Goal: Task Accomplishment & Management: Manage account settings

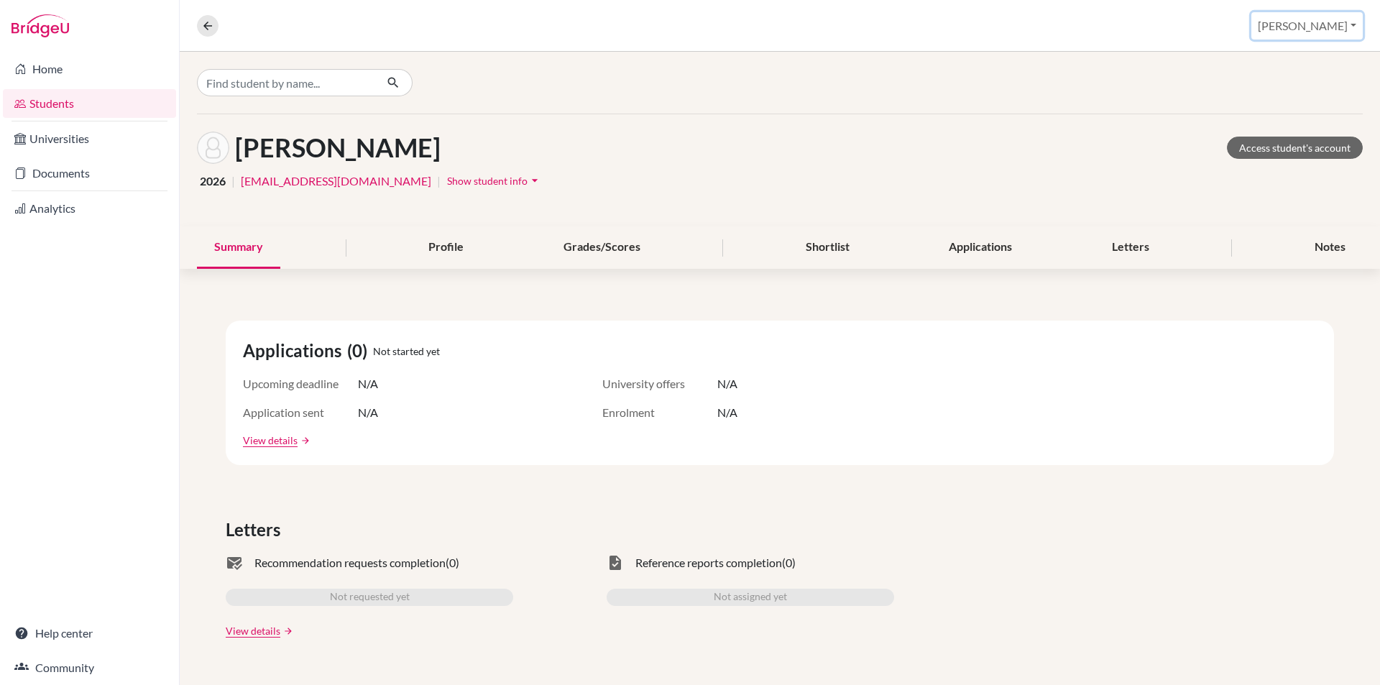
click at [1342, 25] on button "Nikitha" at bounding box center [1306, 25] width 111 height 27
click at [1293, 117] on button "Log out" at bounding box center [1255, 117] width 114 height 23
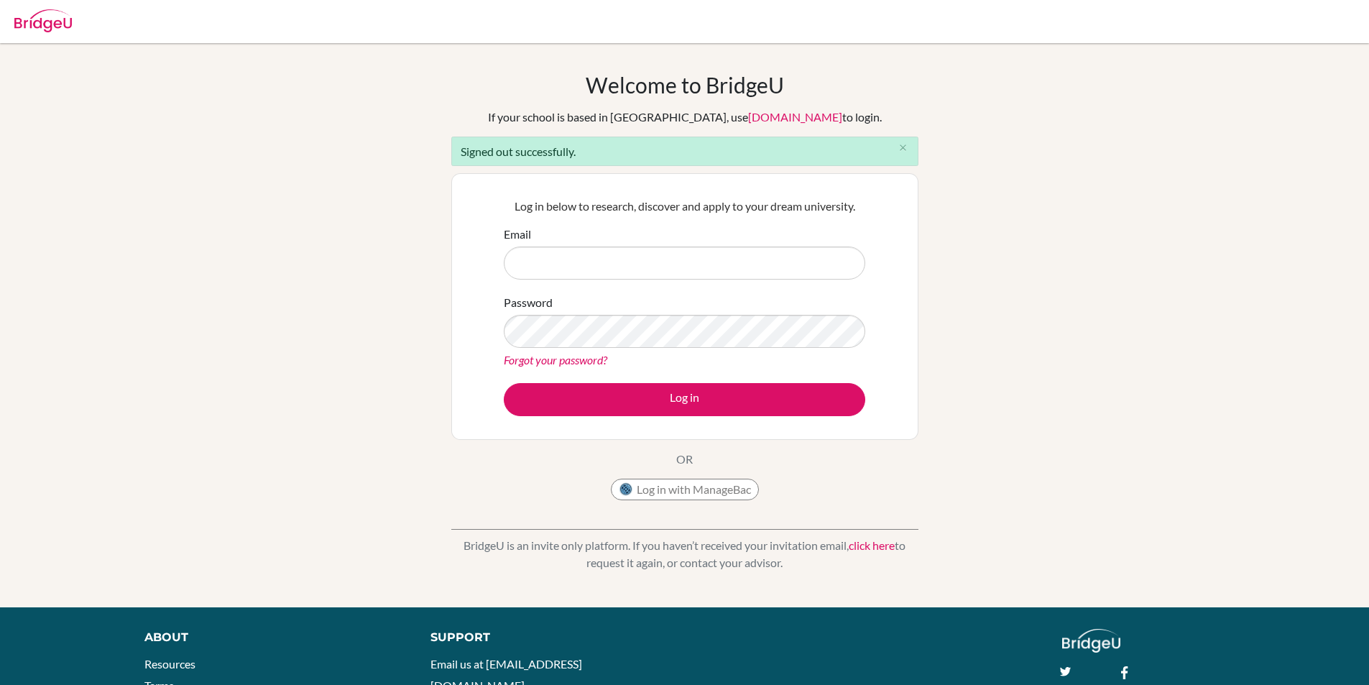
type input "[EMAIL_ADDRESS][DOMAIN_NAME]"
click at [606, 254] on input "[EMAIL_ADDRESS][DOMAIN_NAME]" at bounding box center [684, 262] width 361 height 33
drag, startPoint x: 700, startPoint y: 263, endPoint x: 498, endPoint y: 267, distance: 202.0
click at [498, 267] on div "Log in below to research, discover and apply to your dream university. Email [E…" at bounding box center [684, 306] width 379 height 236
click at [479, 315] on div "Log in below to research, discover and apply to your dream university. Email Pa…" at bounding box center [684, 306] width 467 height 267
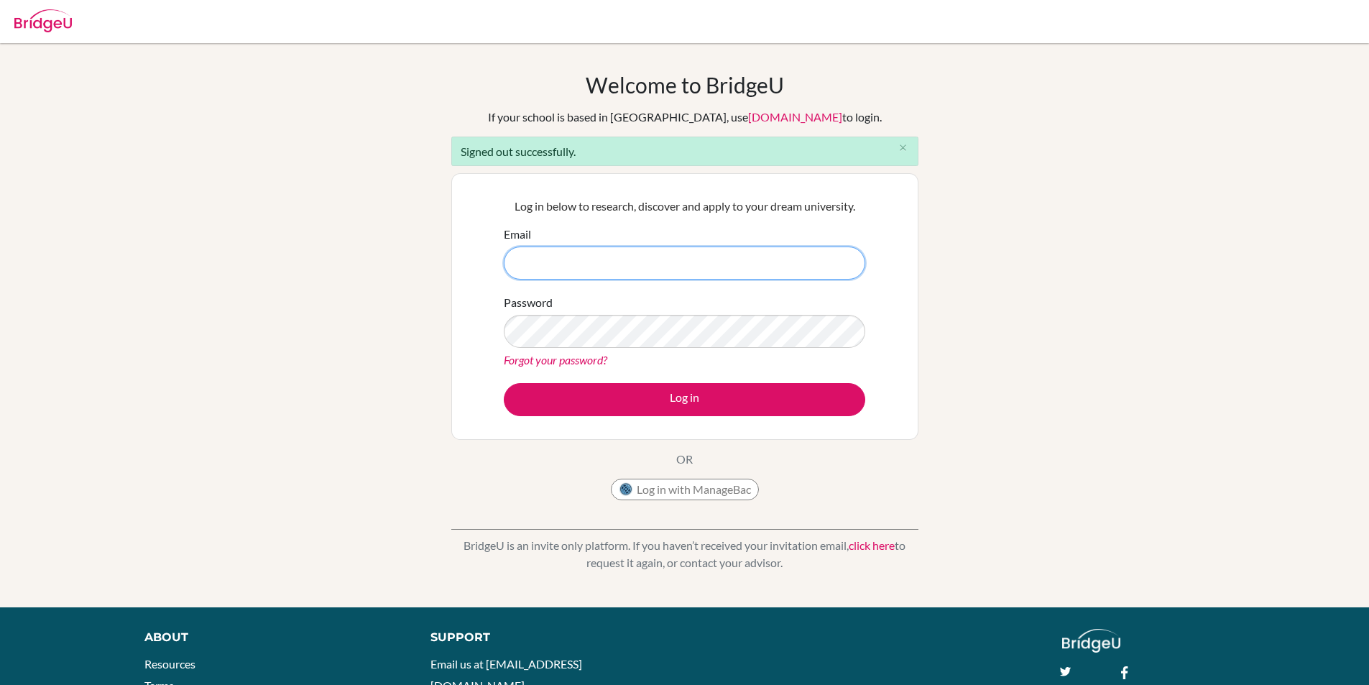
click at [532, 254] on input "Email" at bounding box center [684, 262] width 361 height 33
paste input "[EMAIL_ADDRESS][DOMAIN_NAME]"
type input "[EMAIL_ADDRESS][DOMAIN_NAME]"
click at [544, 365] on link "Forgot your password?" at bounding box center [555, 360] width 103 height 14
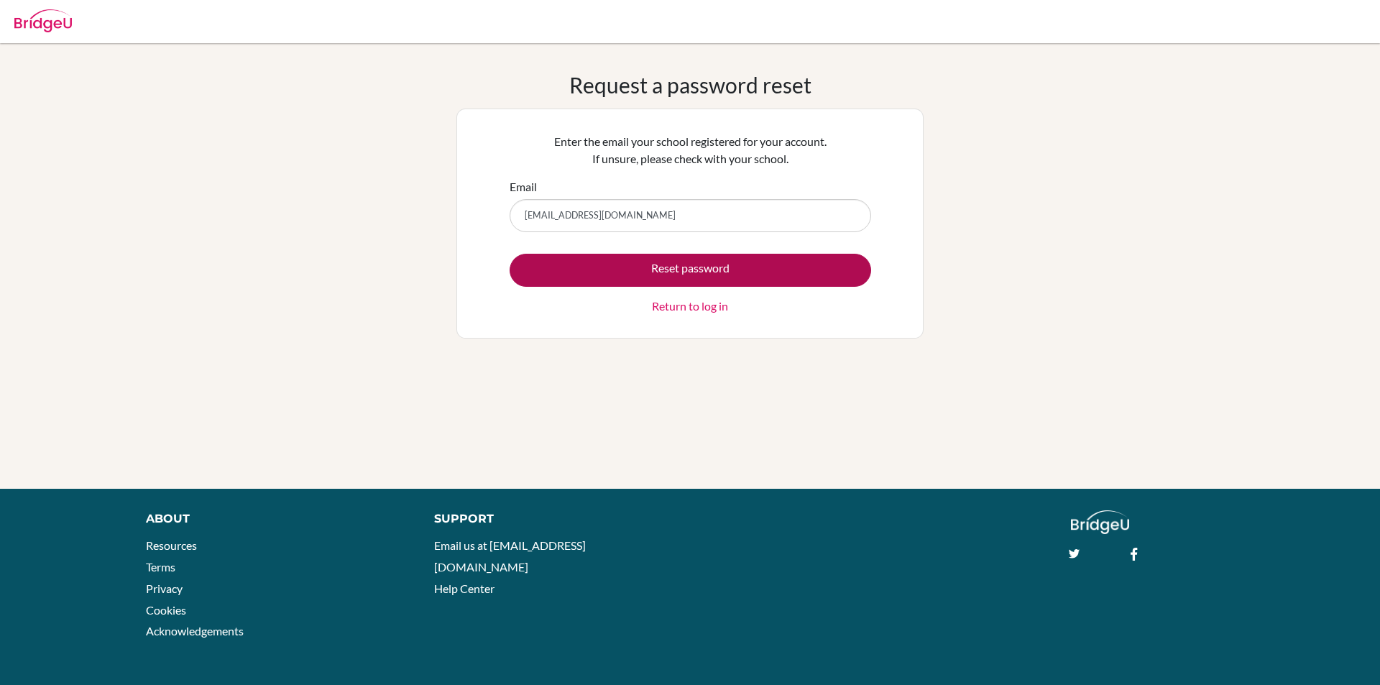
type input "[EMAIL_ADDRESS][DOMAIN_NAME]"
click at [545, 268] on button "Reset password" at bounding box center [689, 270] width 361 height 33
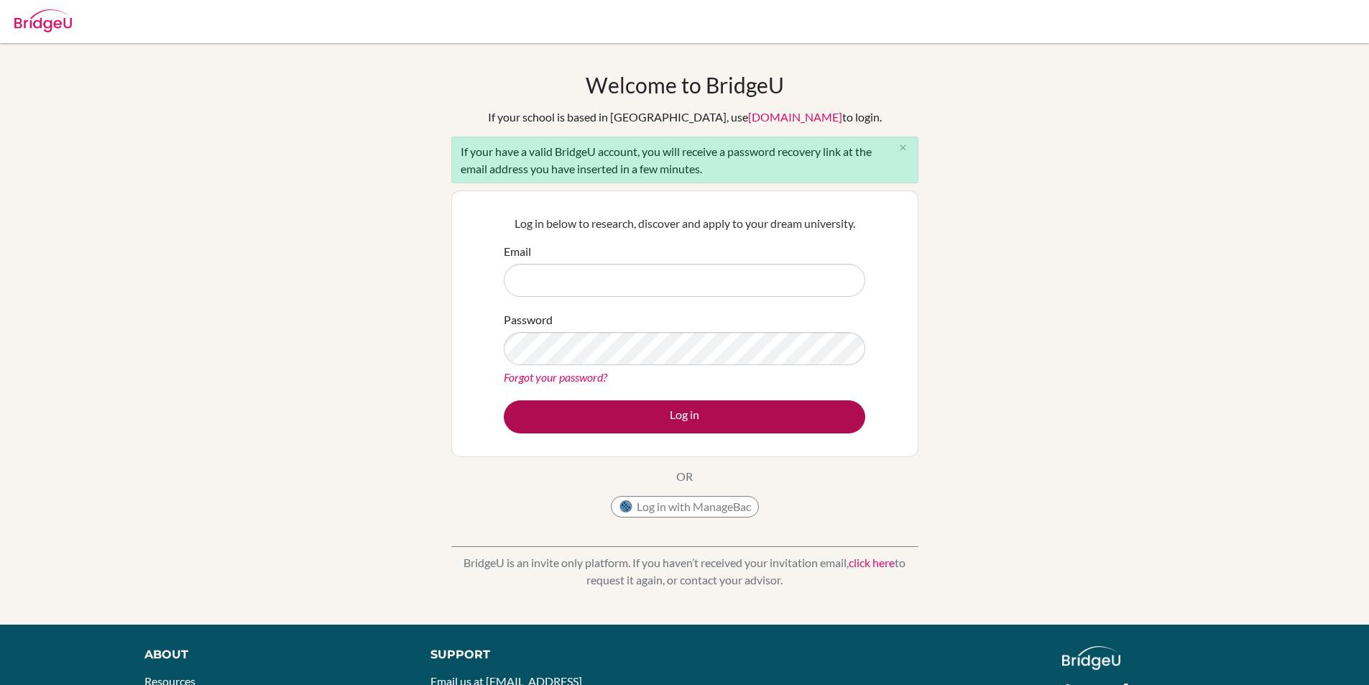
type input "[EMAIL_ADDRESS][DOMAIN_NAME]"
click at [599, 406] on button "Log in" at bounding box center [684, 416] width 361 height 33
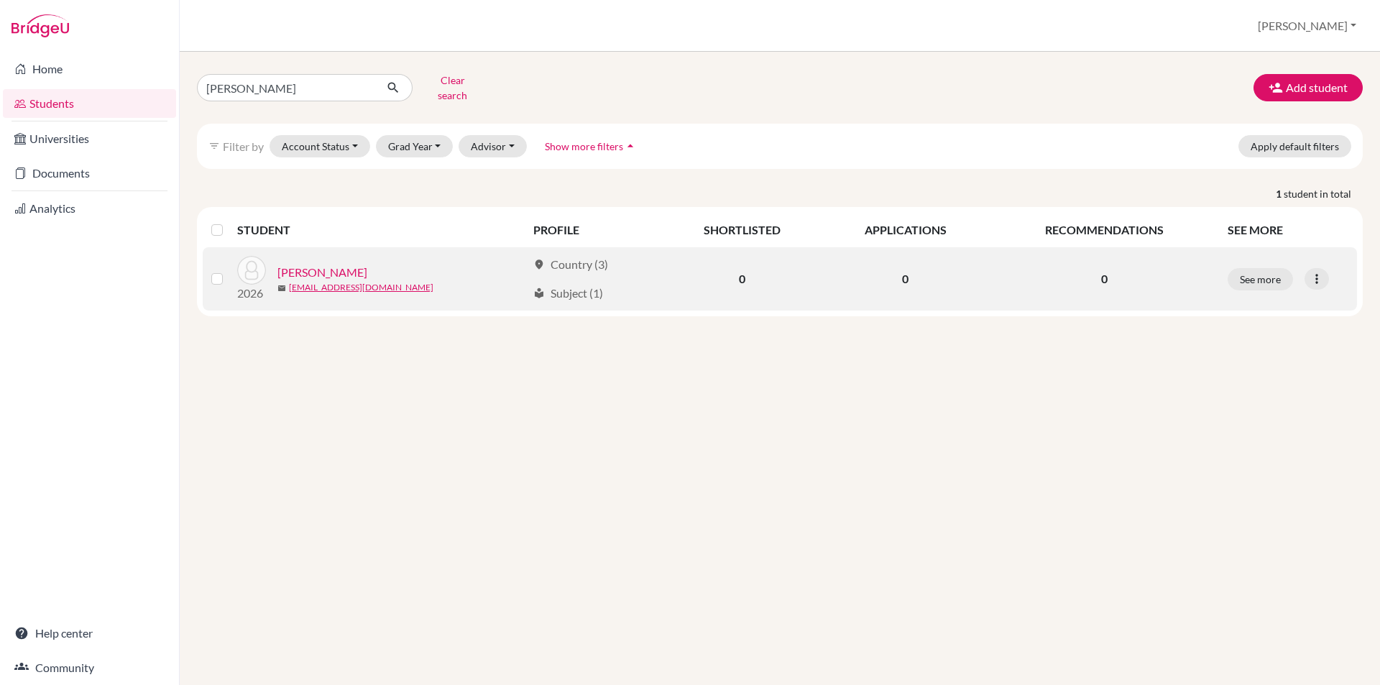
click at [1302, 268] on div "See more Edit student Send Message Reset Password" at bounding box center [1287, 279] width 121 height 22
click at [1320, 272] on icon at bounding box center [1316, 279] width 14 height 14
click at [1263, 350] on button "Reset Password" at bounding box center [1254, 354] width 114 height 23
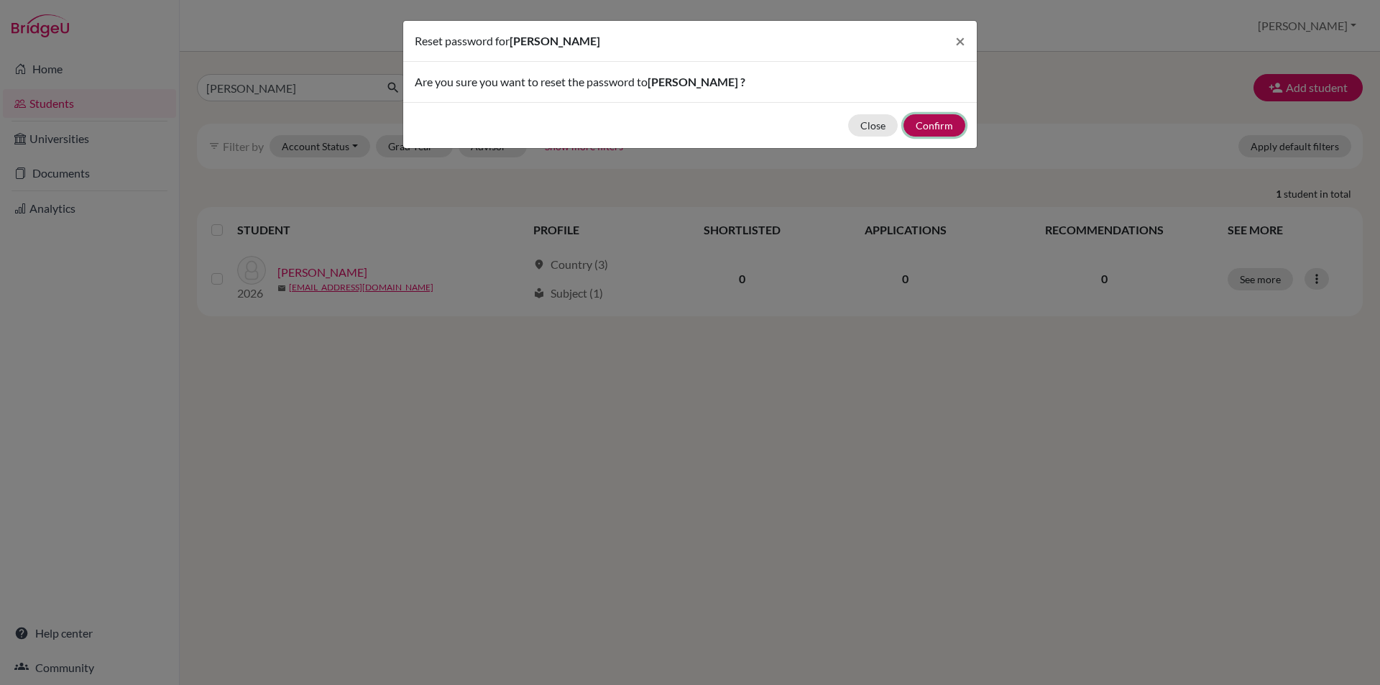
click at [926, 124] on button "Confirm" at bounding box center [934, 125] width 62 height 22
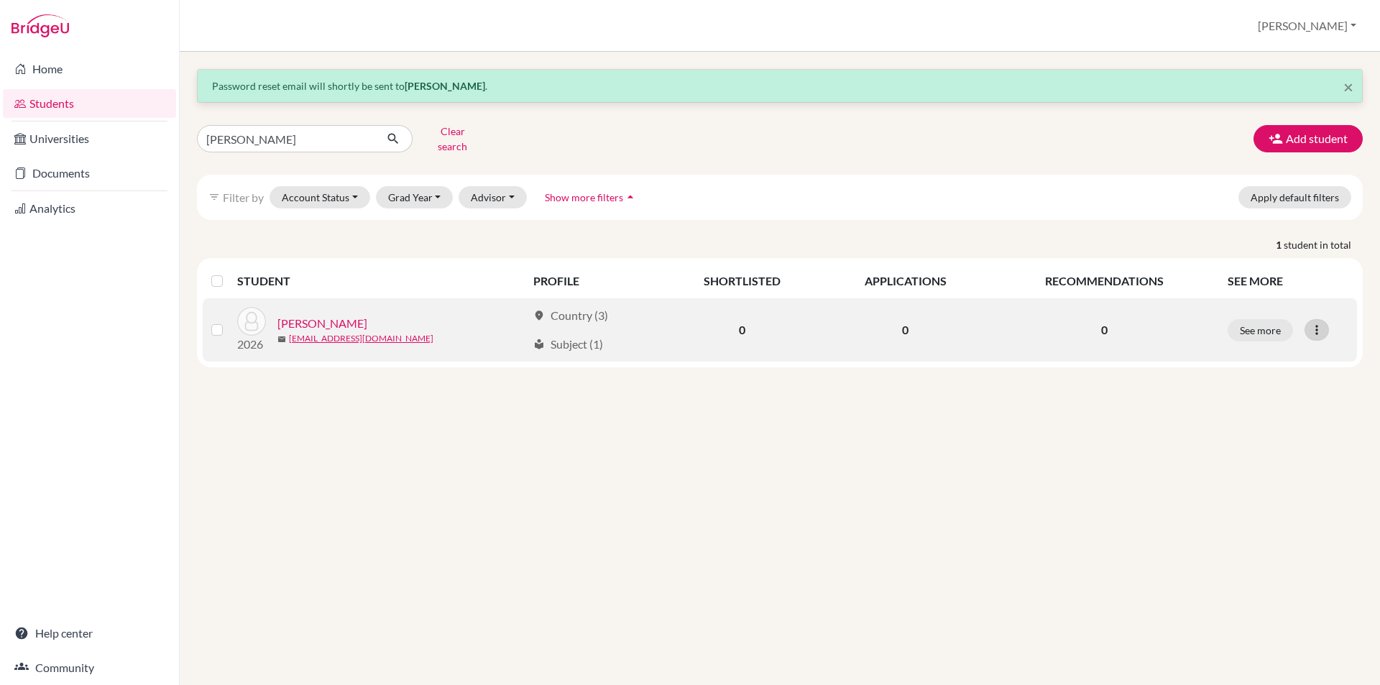
click at [1317, 323] on icon at bounding box center [1316, 330] width 14 height 14
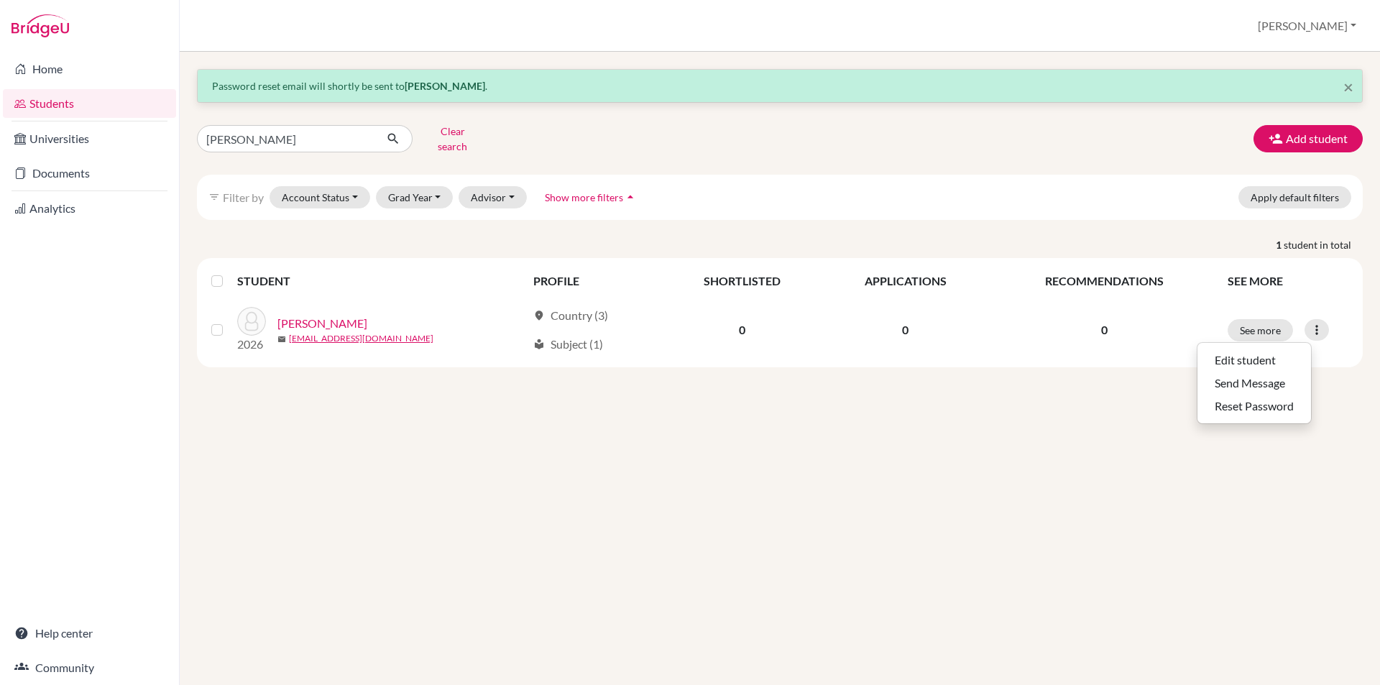
click at [967, 427] on div "× Password reset email will shortly be sent to Prathyush Thankachan . PRATHYUSH…" at bounding box center [780, 368] width 1200 height 633
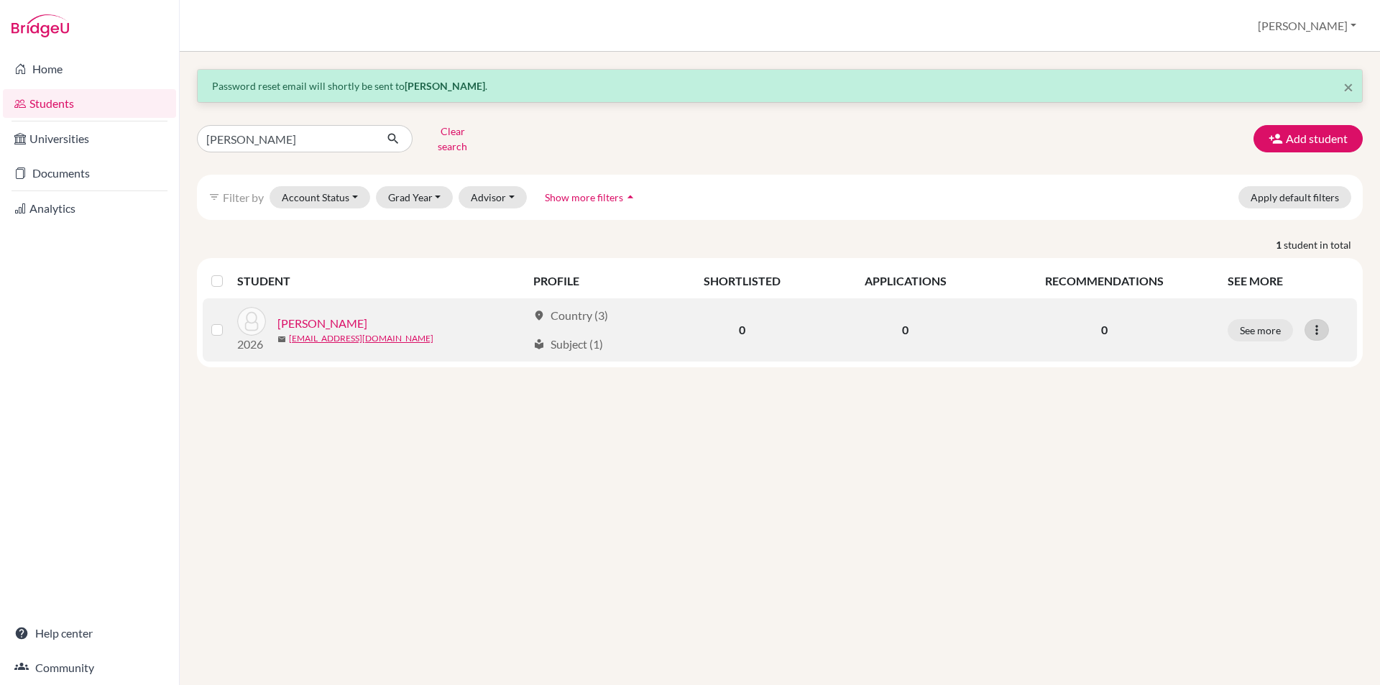
click at [1321, 323] on icon at bounding box center [1316, 330] width 14 height 14
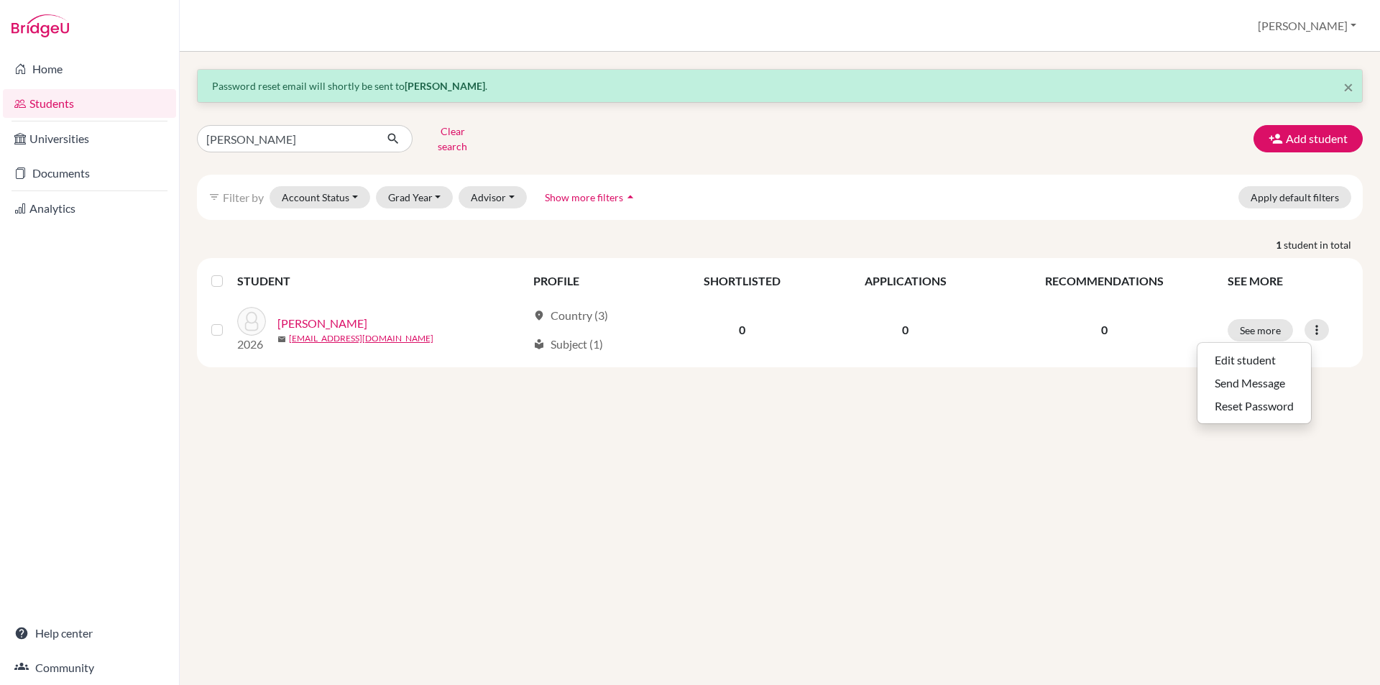
click at [1339, 444] on div "× Password reset email will shortly be sent to Prathyush Thankachan . PRATHYUSH…" at bounding box center [780, 368] width 1200 height 633
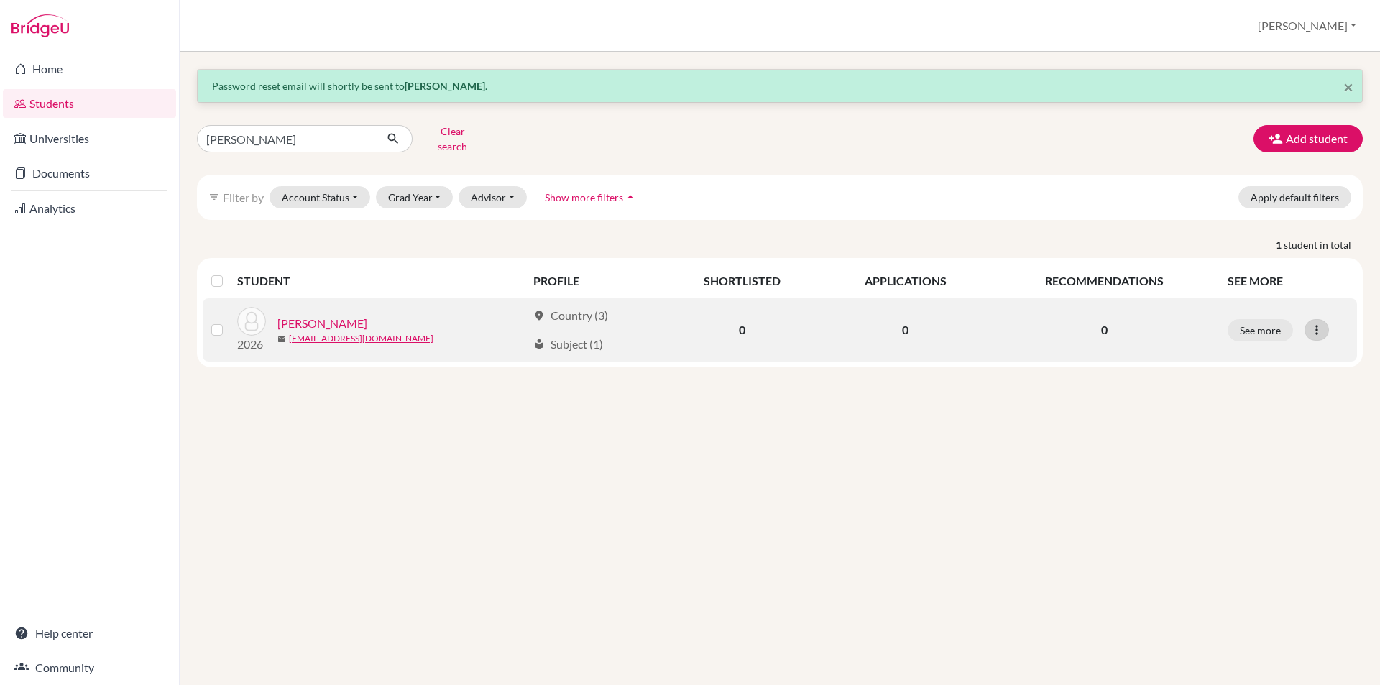
click at [1321, 323] on icon at bounding box center [1316, 330] width 14 height 14
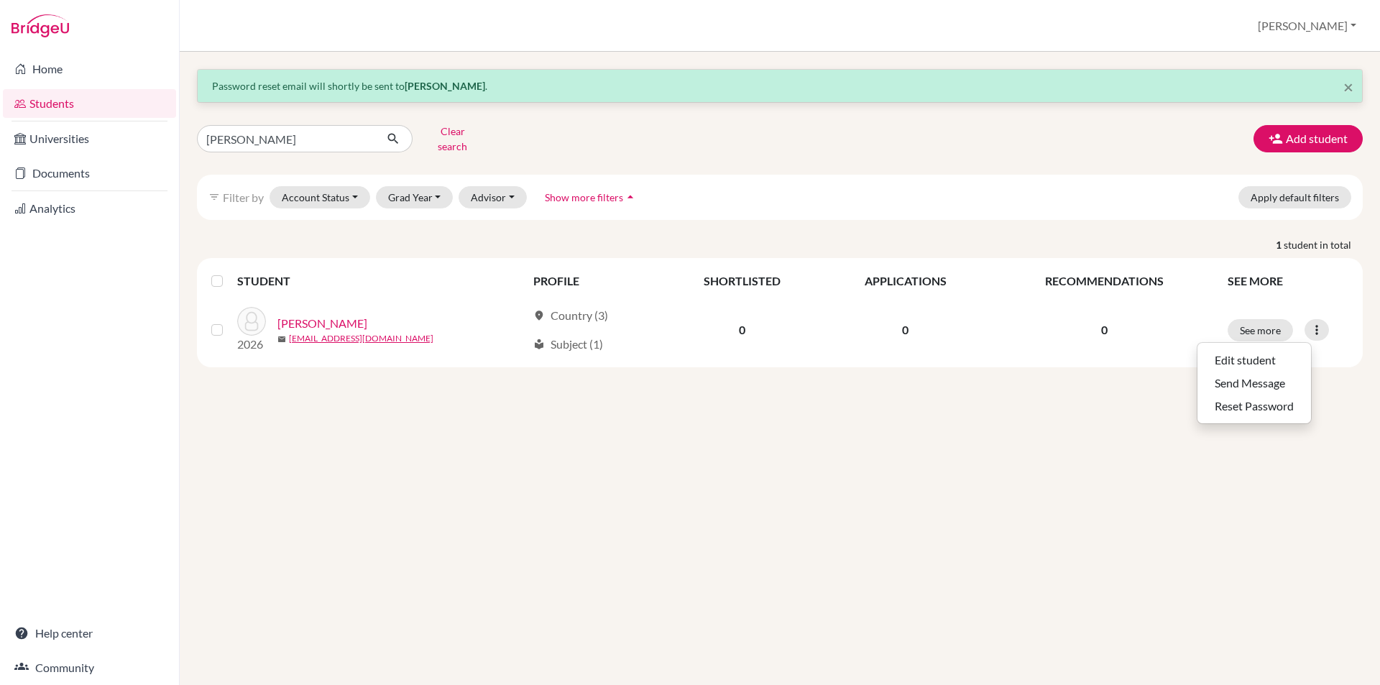
click at [1095, 442] on div "× Password reset email will shortly be sent to Prathyush Thankachan . PRATHYUSH…" at bounding box center [780, 368] width 1200 height 633
